Goal: Task Accomplishment & Management: Manage account settings

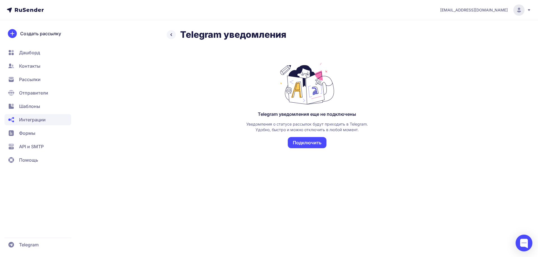
click at [312, 143] on button "Подключить" at bounding box center [307, 142] width 39 height 11
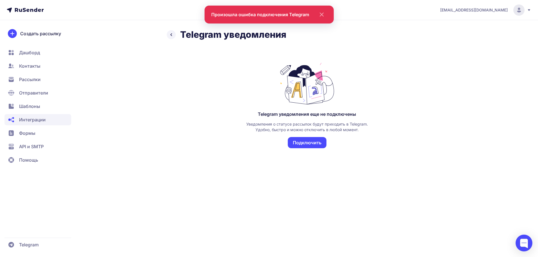
click at [489, 14] on div "[EMAIL_ADDRESS][DOMAIN_NAME]" at bounding box center [485, 9] width 91 height 11
click at [465, 53] on div "Выйти" at bounding box center [480, 52] width 94 height 11
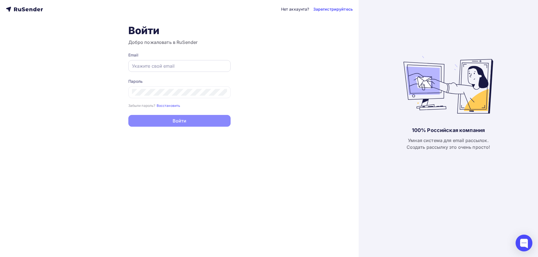
type input "[EMAIL_ADDRESS][DOMAIN_NAME]"
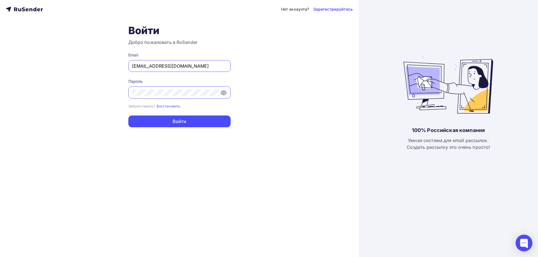
click at [177, 70] on div "m.moskaleva.a@mail.ru" at bounding box center [179, 66] width 102 height 12
click at [177, 71] on div "m.moskaleva.a@mail.ru" at bounding box center [179, 66] width 102 height 12
click at [176, 64] on input "m.moskaleva.a@mail.ru" at bounding box center [179, 66] width 95 height 7
